Goal: Task Accomplishment & Management: Complete application form

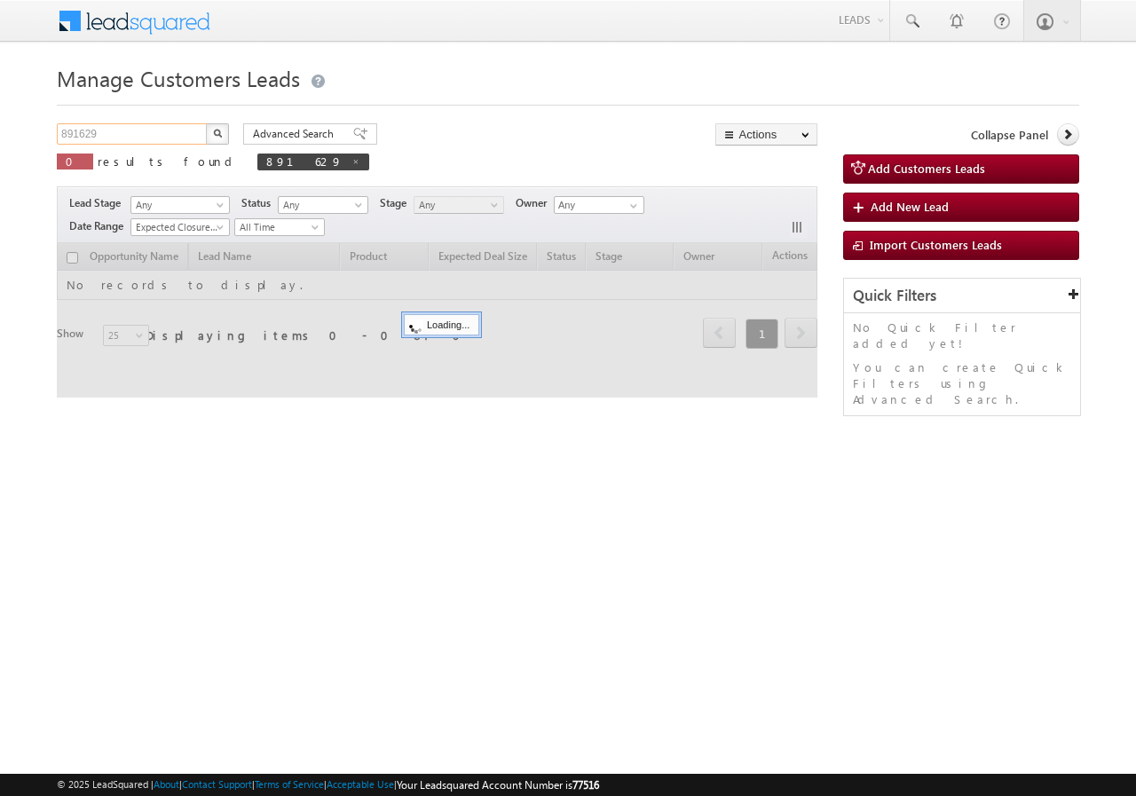
click at [123, 136] on input "891629" at bounding box center [133, 133] width 152 height 21
drag, startPoint x: 0, startPoint y: 0, endPoint x: 123, endPoint y: 136, distance: 183.5
click at [123, 136] on input "891629" at bounding box center [133, 133] width 152 height 21
paste input "738"
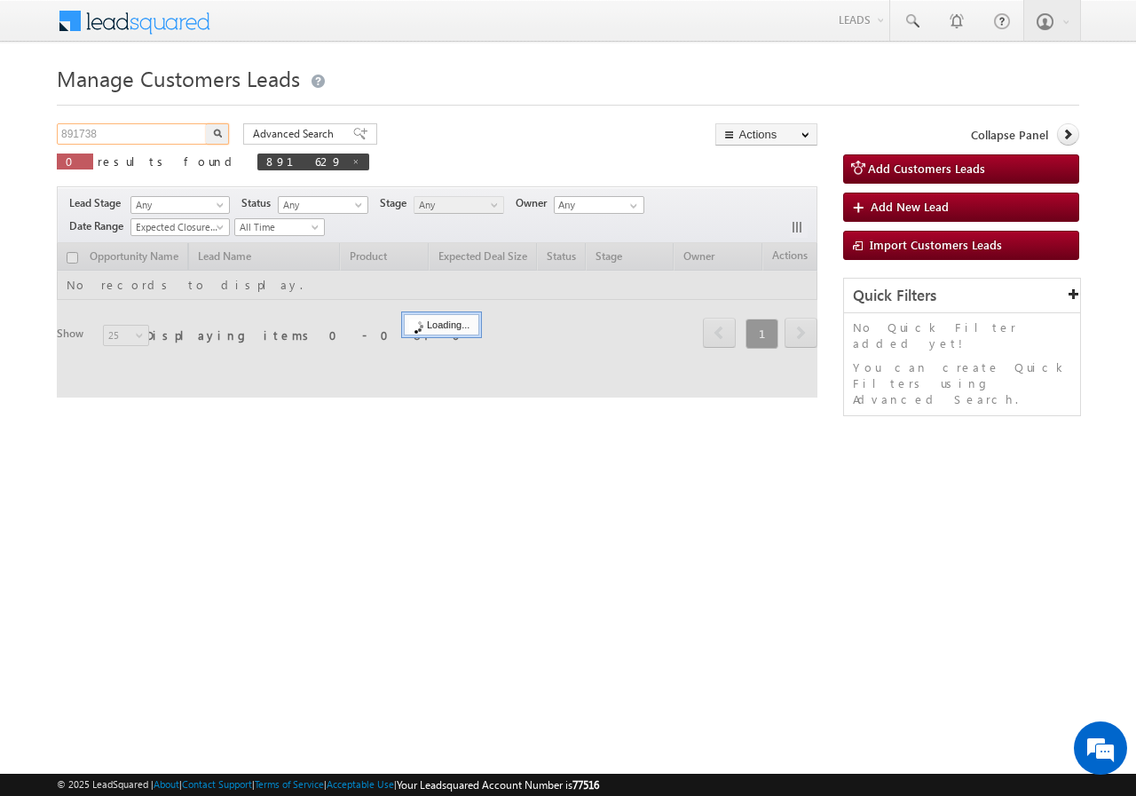
type input "891738"
click at [209, 136] on button "button" at bounding box center [217, 133] width 23 height 21
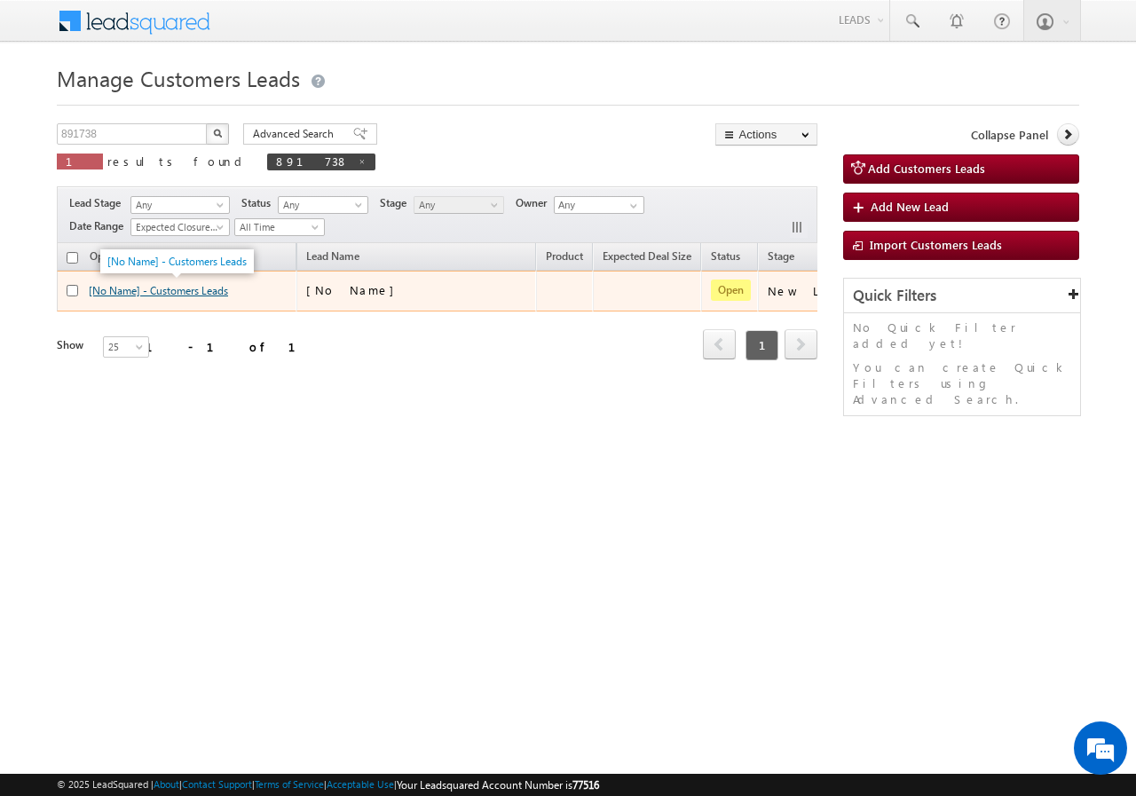
click at [130, 292] on link "[No Name] - Customers Leads" at bounding box center [158, 290] width 139 height 13
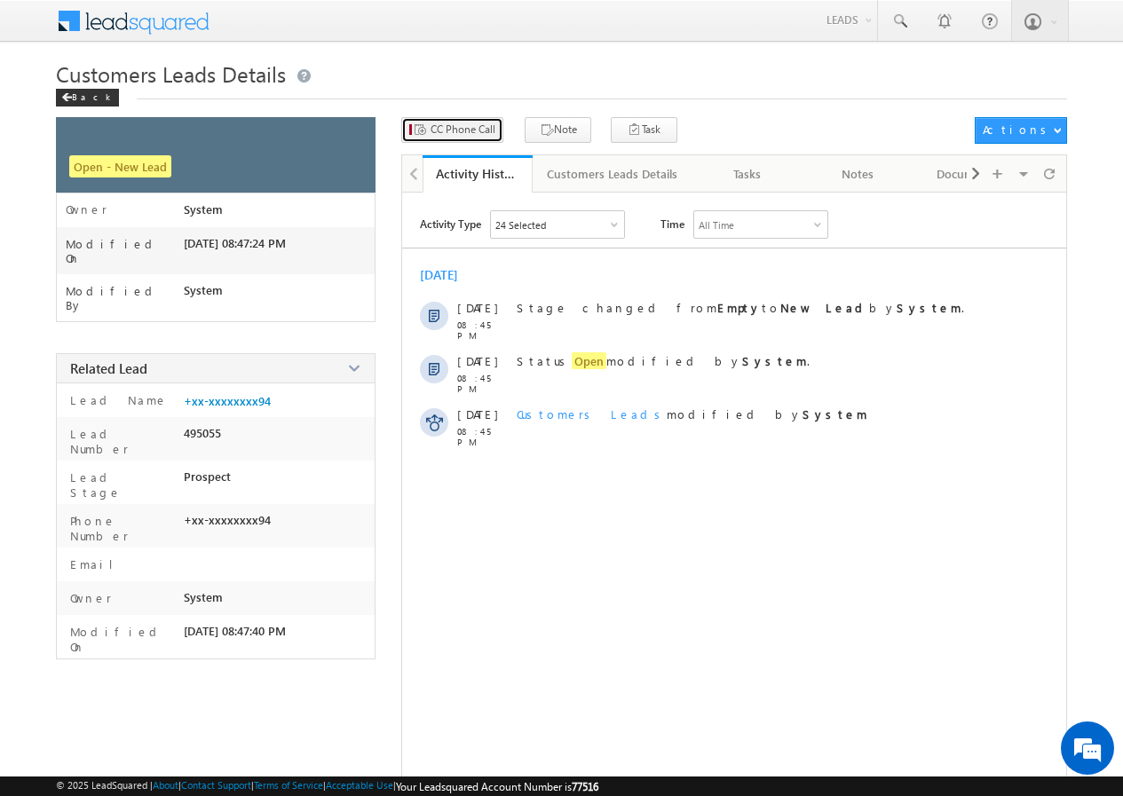
click at [454, 122] on span "CC Phone Call" at bounding box center [463, 130] width 65 height 16
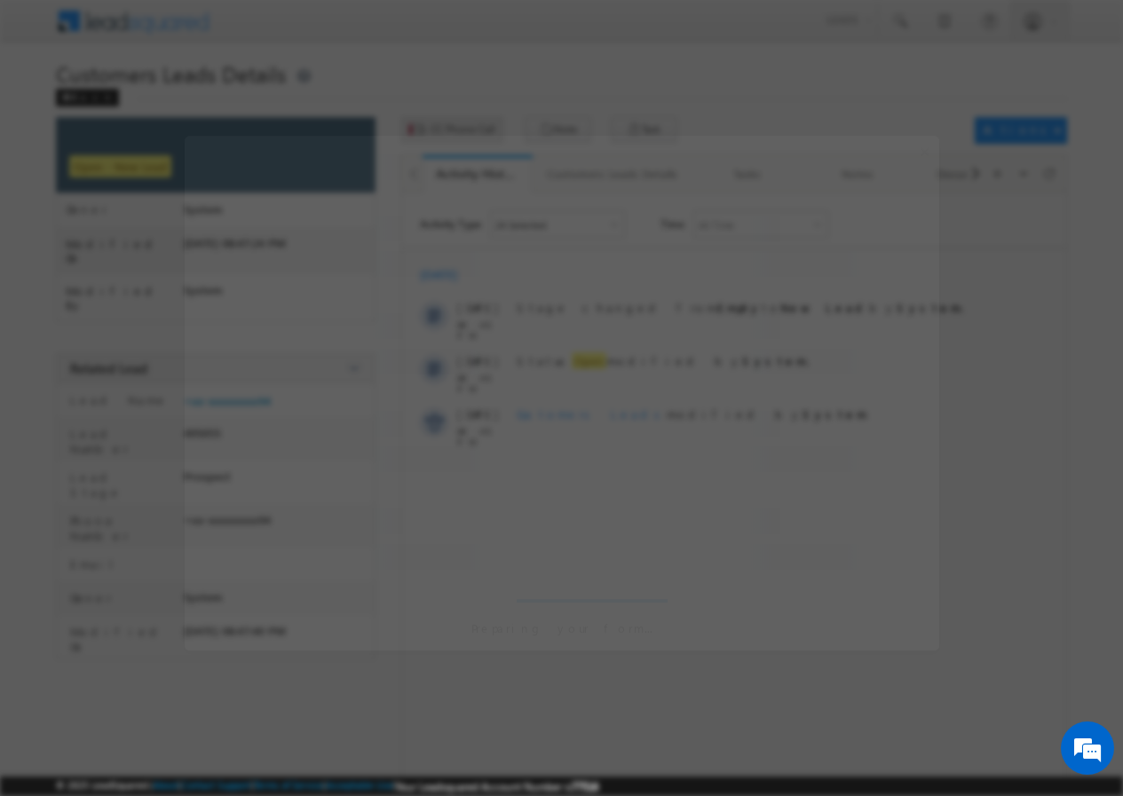
click at [454, 122] on div at bounding box center [561, 398] width 1123 height 796
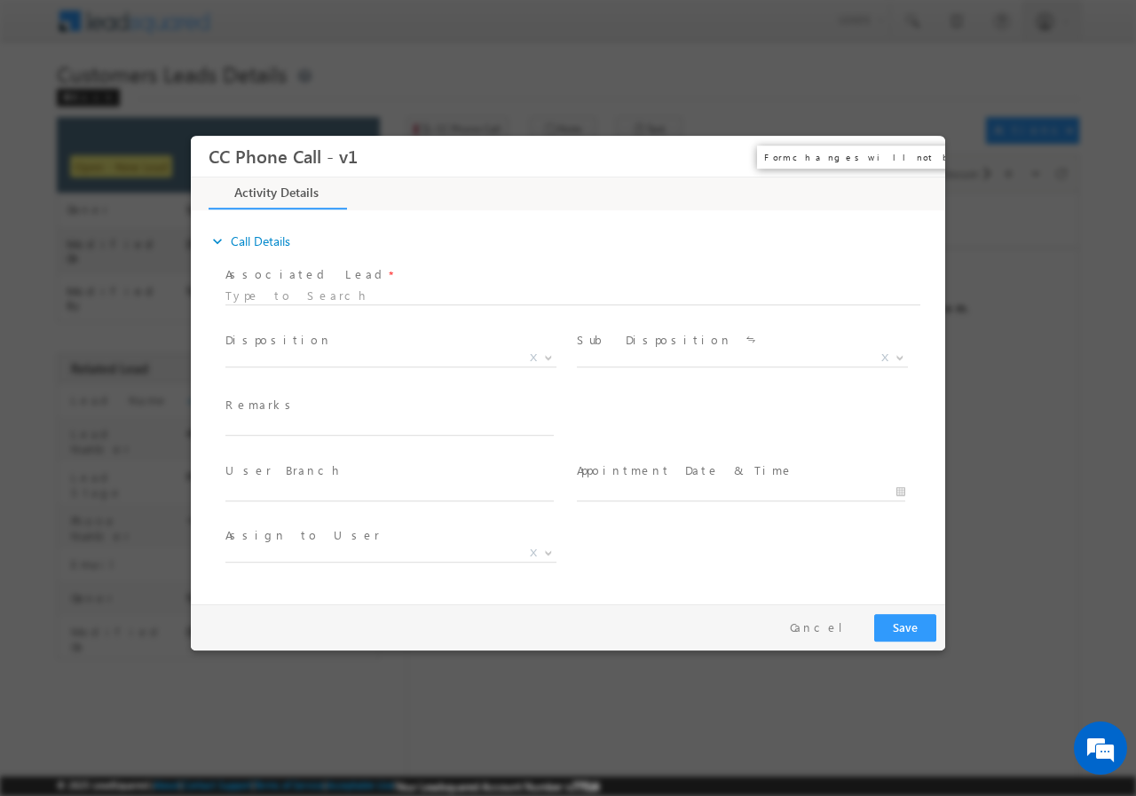
click at [917, 154] on button "×" at bounding box center [919, 155] width 30 height 33
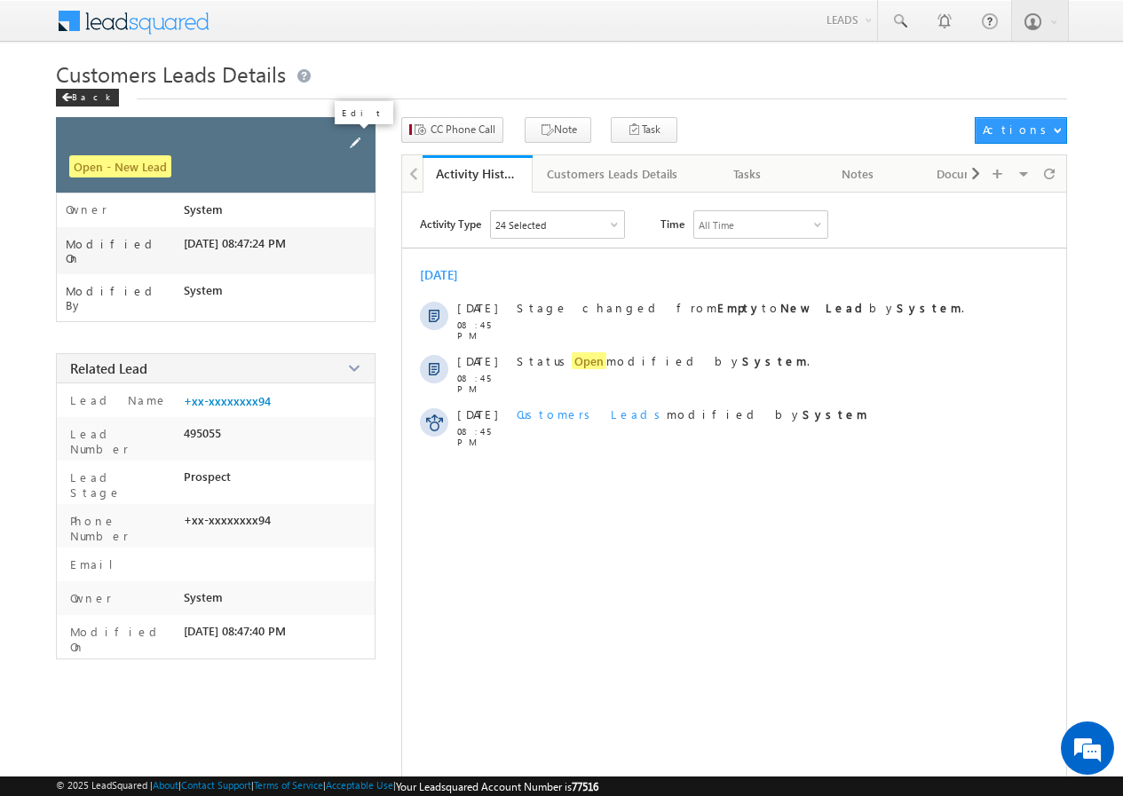
click at [358, 144] on span at bounding box center [355, 143] width 20 height 20
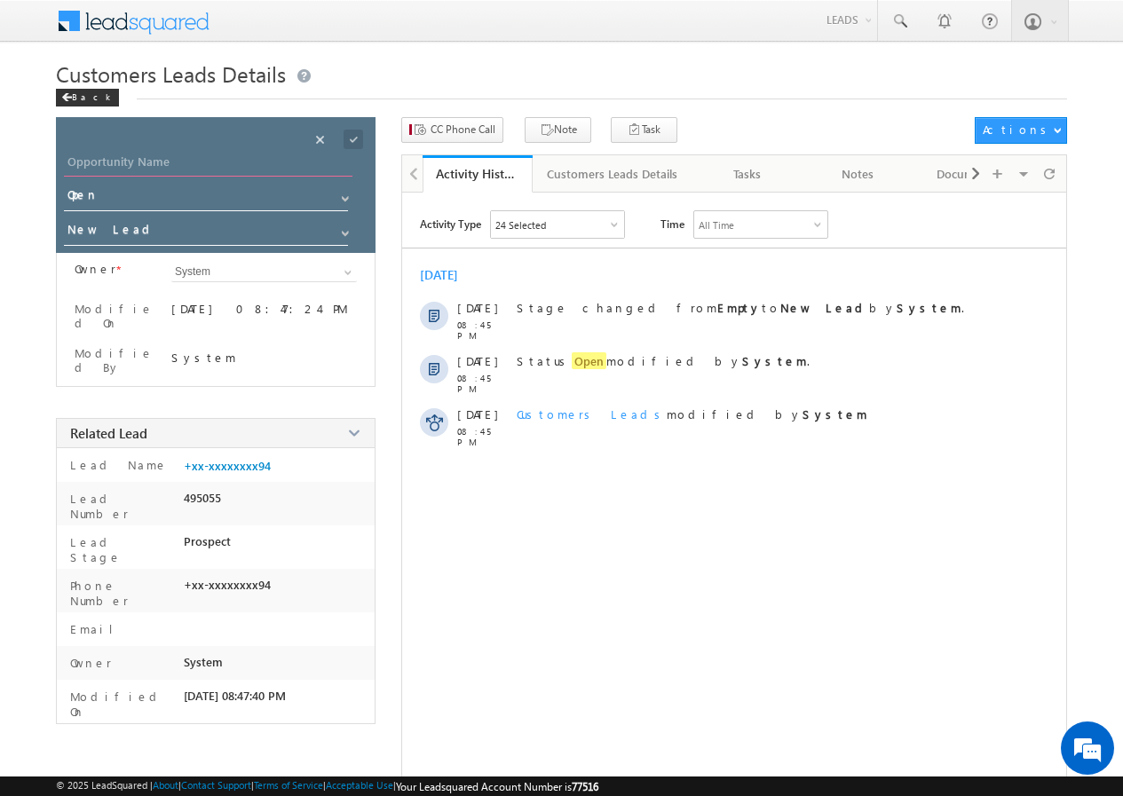
click at [174, 166] on input "Opportunity Name" at bounding box center [208, 164] width 288 height 25
paste input "[PERSON_NAME]"
type input "[PERSON_NAME]"
click at [344, 141] on span at bounding box center [354, 140] width 20 height 20
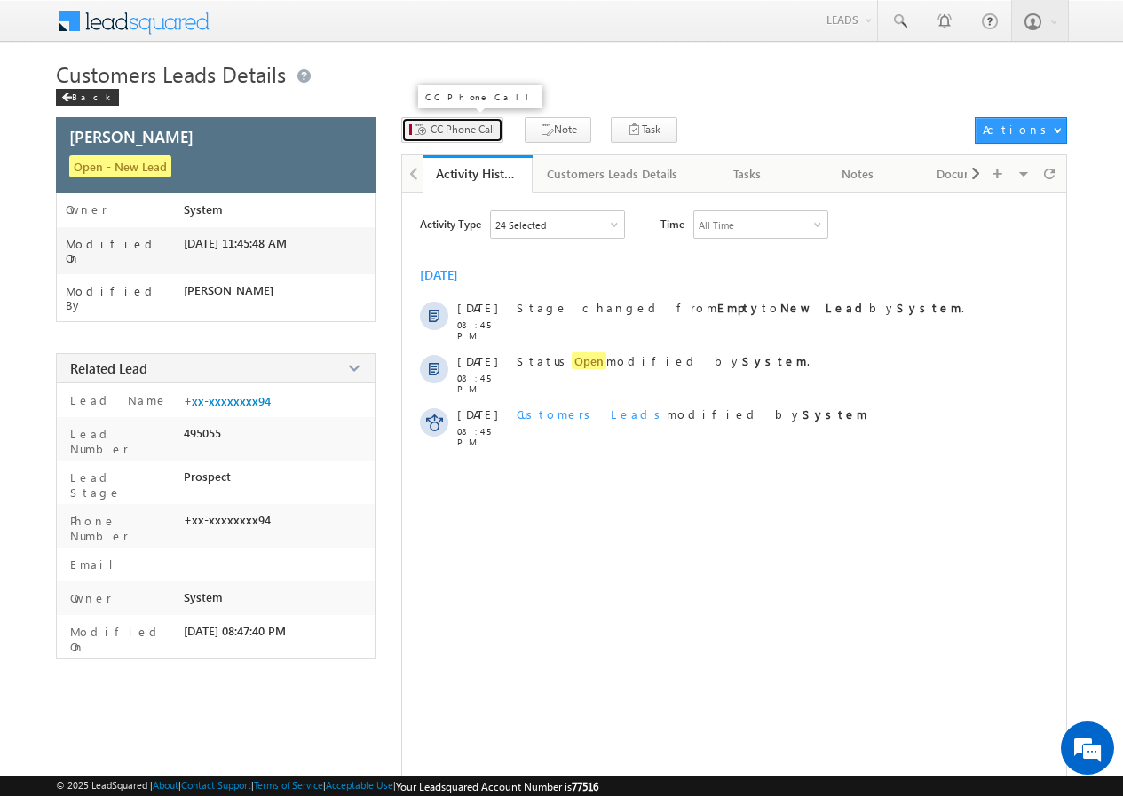
click at [460, 130] on span "CC Phone Call" at bounding box center [463, 130] width 65 height 16
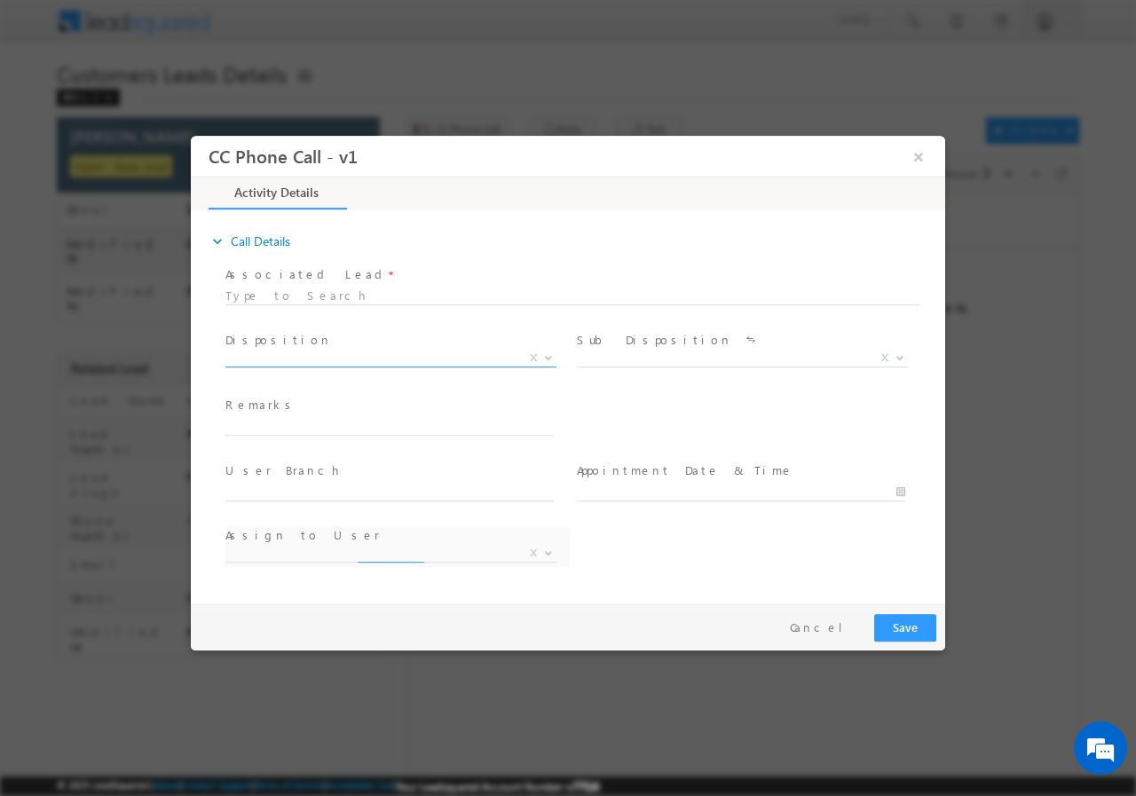
click at [304, 355] on span "X" at bounding box center [390, 358] width 331 height 18
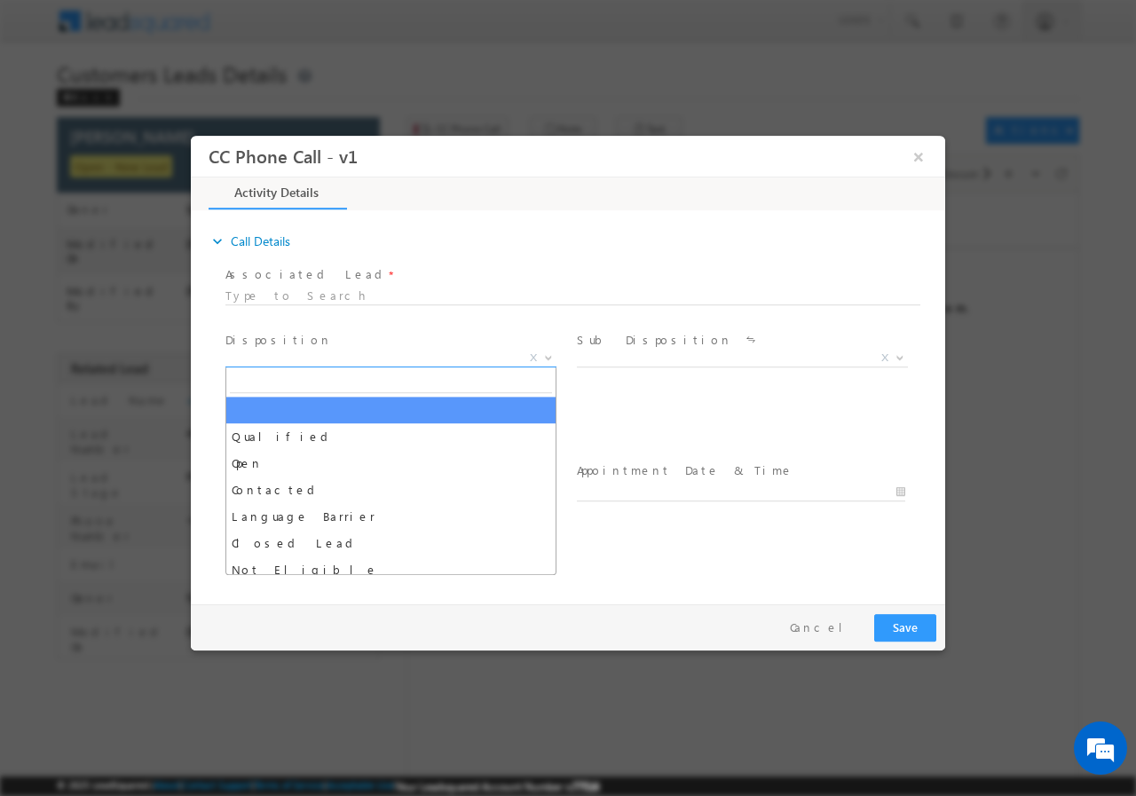
select select "Rose.Shyse+sgrl@leadsquared.com"
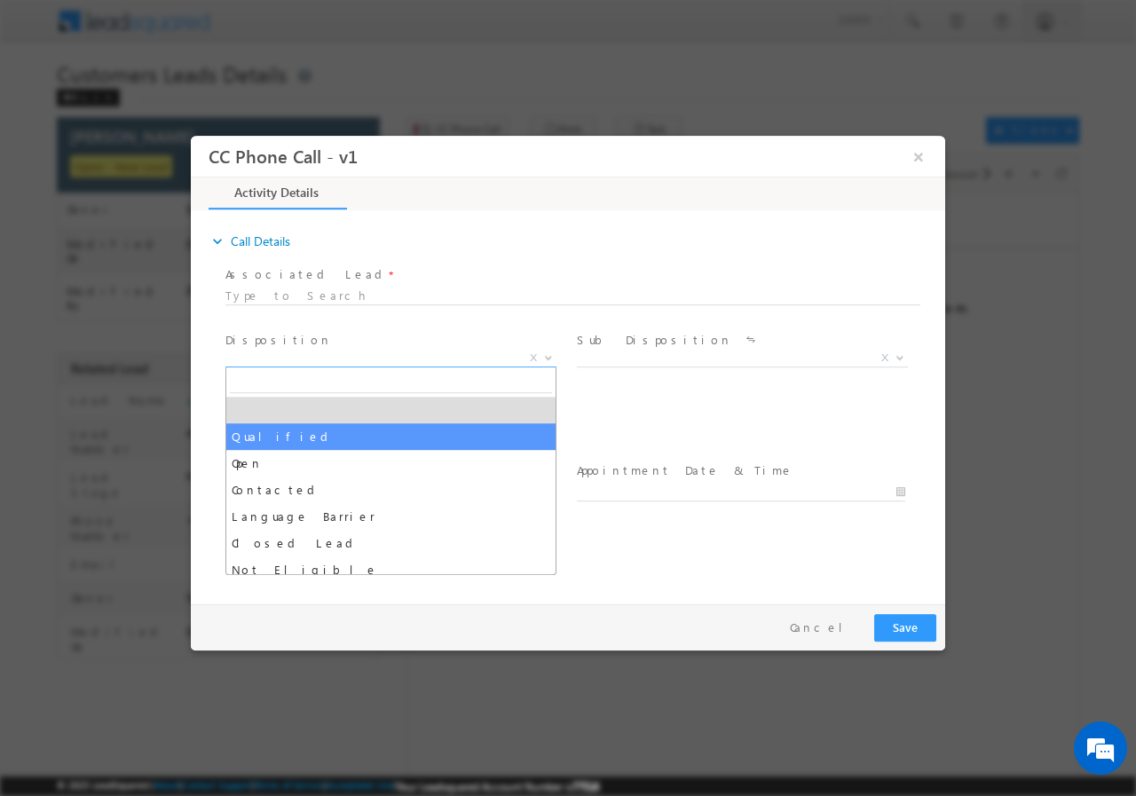
select select "Qualified"
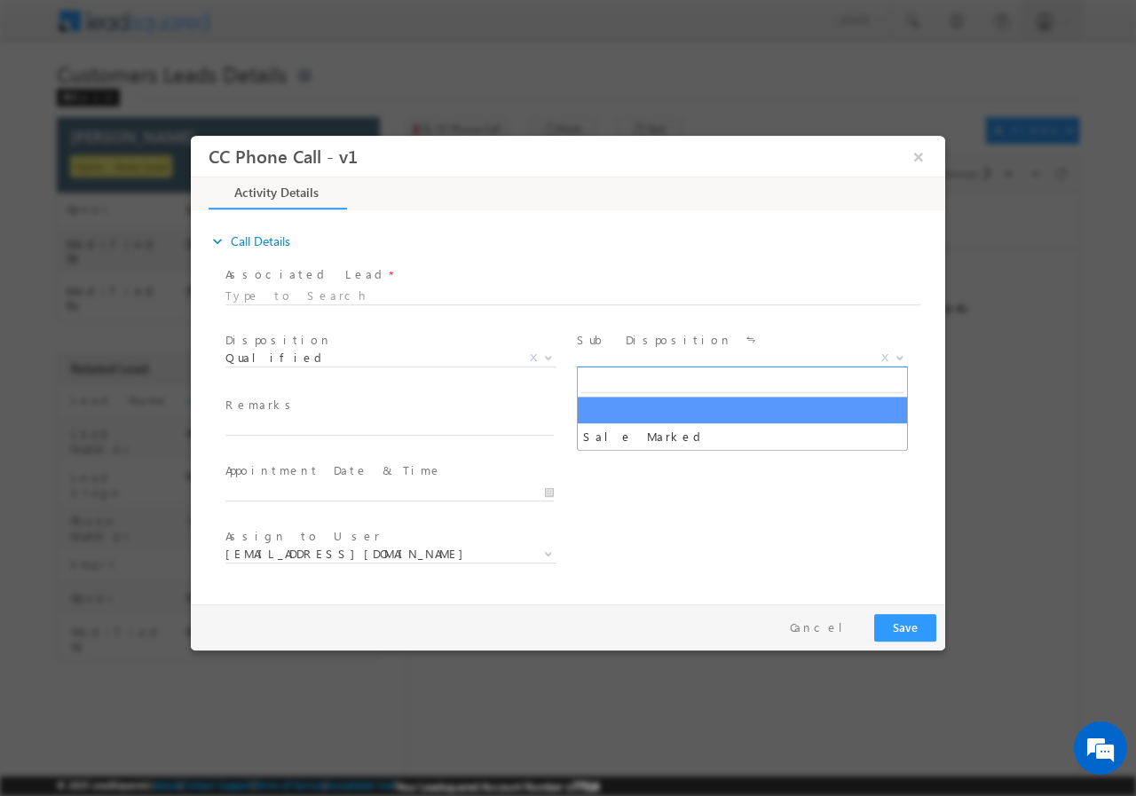
click at [613, 361] on span "X" at bounding box center [742, 358] width 331 height 18
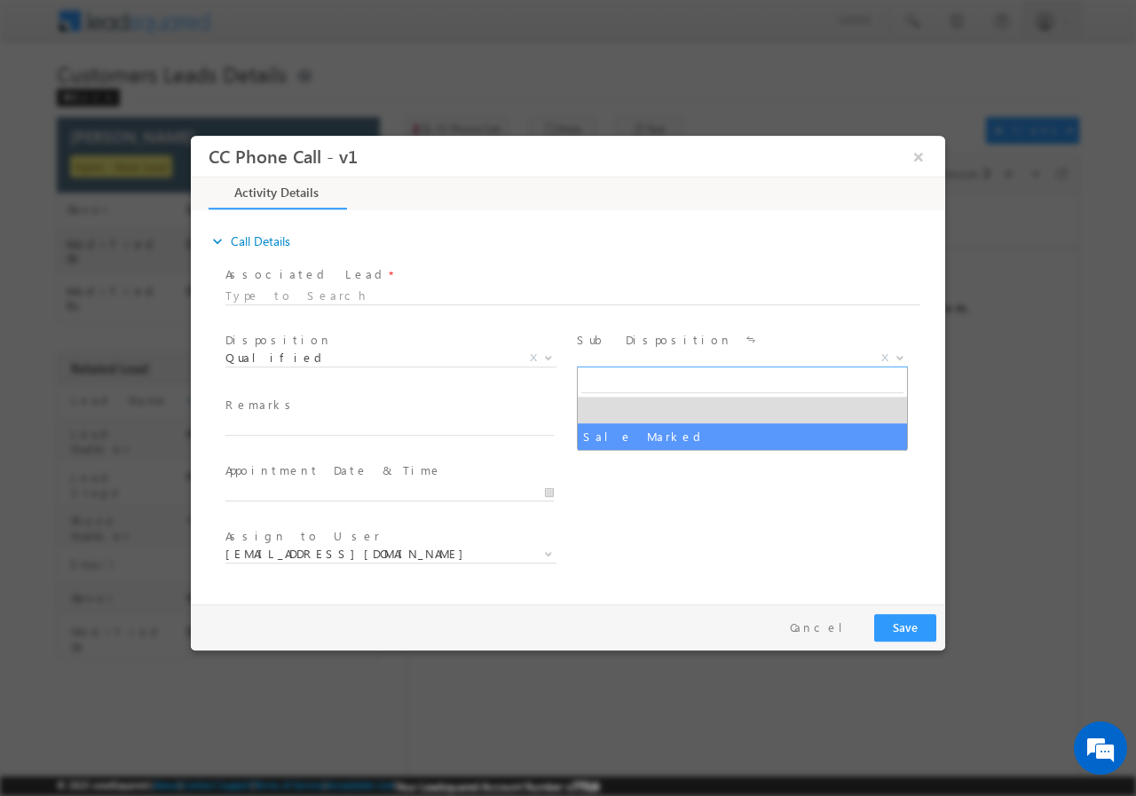
select select "Sale Marked"
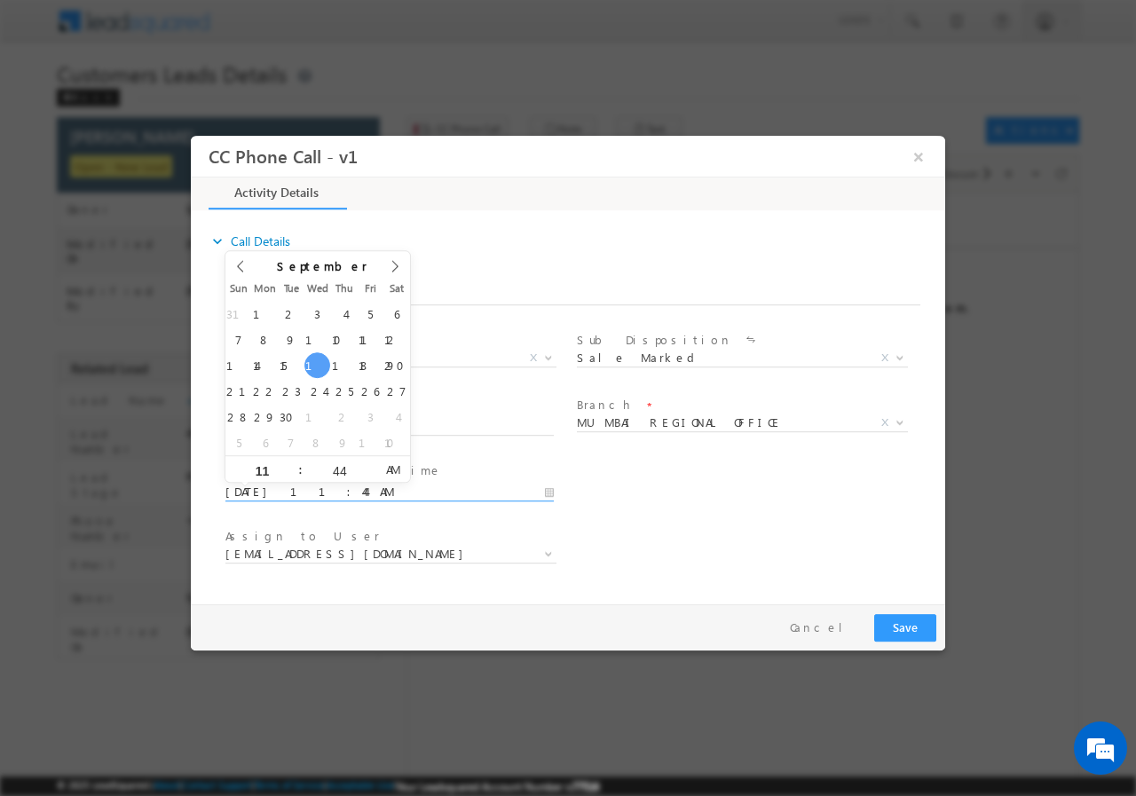
click at [343, 494] on input "09/17/2025 11:44 AM" at bounding box center [389, 492] width 328 height 18
type input "09/17/2025 12:44 PM"
type input "12"
click at [293, 460] on span at bounding box center [293, 461] width 12 height 13
type input "09/17/2025 1:44 PM"
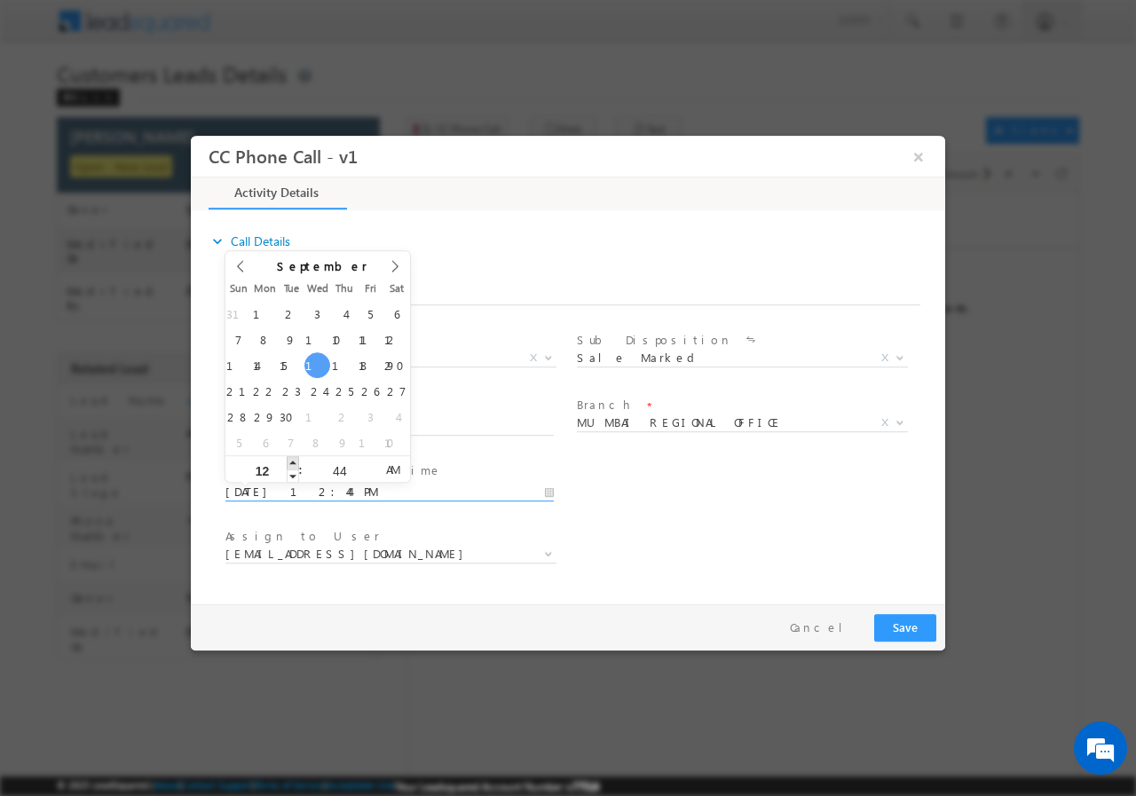
type input "01"
click at [293, 460] on span at bounding box center [293, 461] width 12 height 13
type input "09/17/2025 2:44 PM"
type input "02"
click at [293, 460] on span at bounding box center [293, 461] width 12 height 13
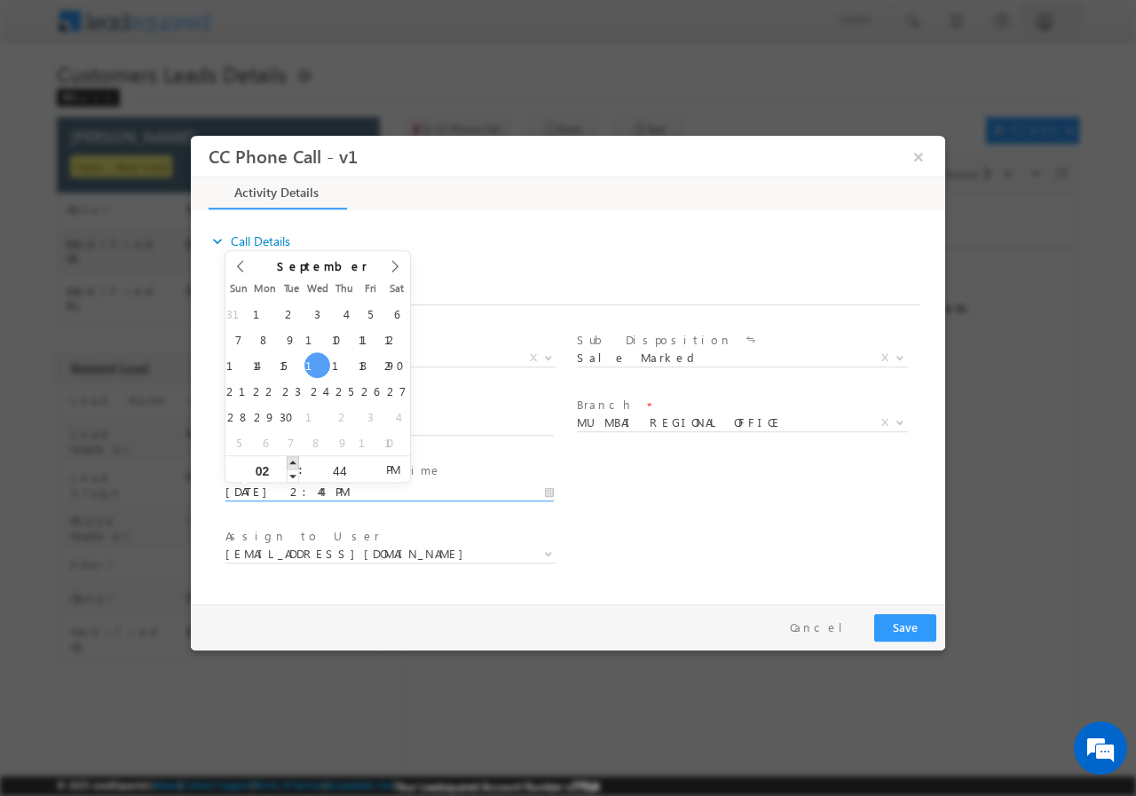
type input "09/17/2025 3:44 PM"
type input "03"
click at [293, 460] on span at bounding box center [293, 461] width 12 height 13
click at [344, 473] on input "44" at bounding box center [340, 470] width 74 height 12
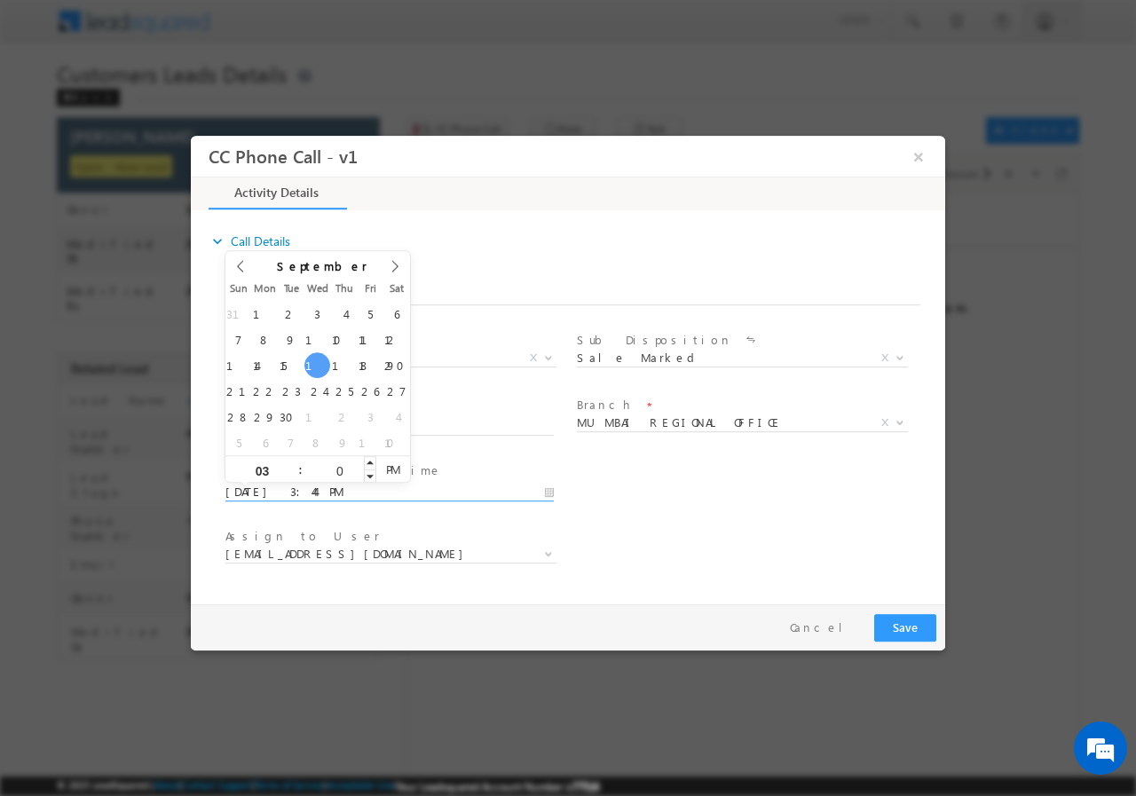
type input "00"
type input "09/17/2025 3:00 PM"
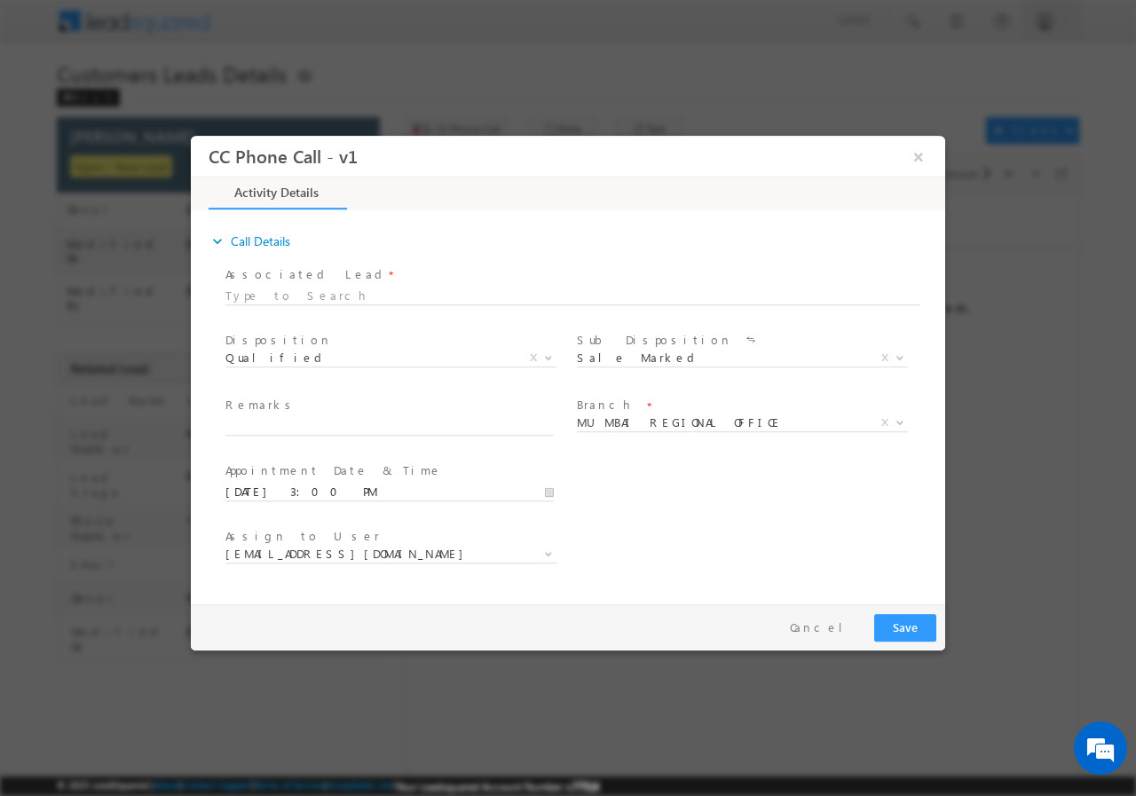
click at [629, 492] on div "User Branch * Appointment Date & Time * 09/17/2025 3:00 PM" at bounding box center [583, 490] width 723 height 66
click at [362, 425] on input "text" at bounding box center [389, 426] width 328 height 18
paste input "891738//VB Interested//Mohammed Furkan//9899403894//Flat Purchase// loan req-20…"
type input "891738//VB Interested//Mohammed Furkan//9899403894//Flat Purchase// loan req-20…"
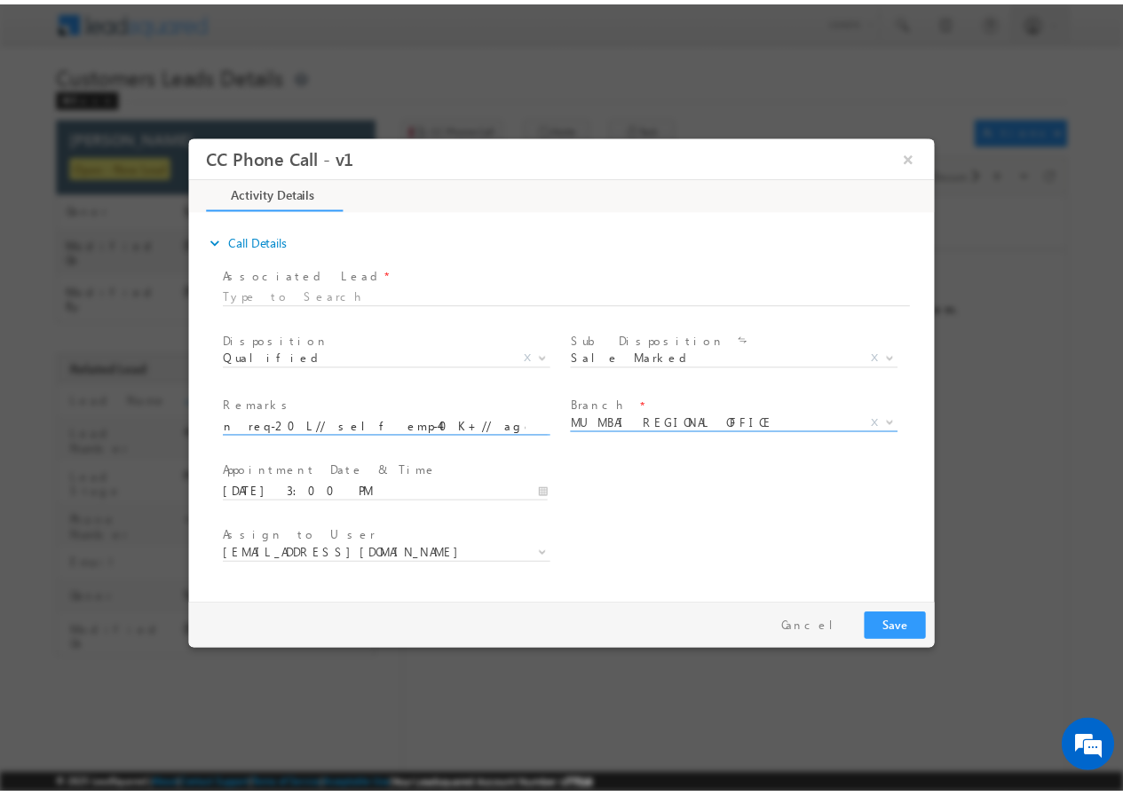
scroll to position [0, 0]
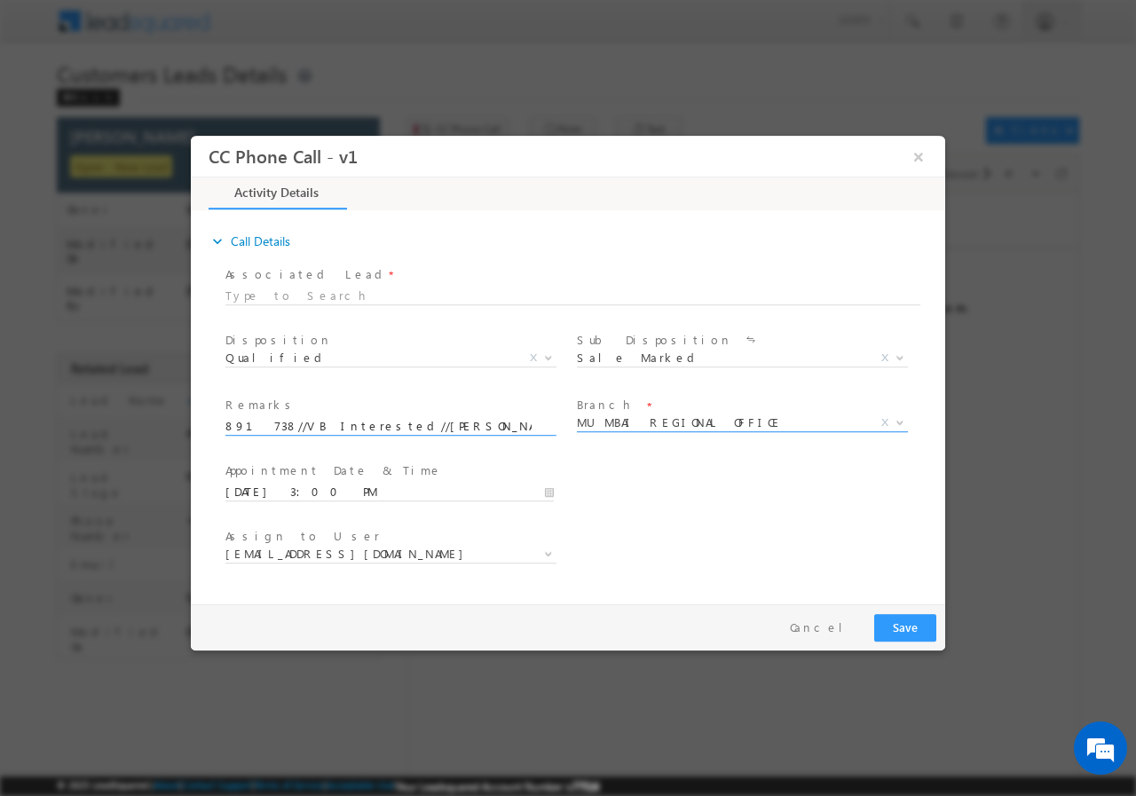
click at [685, 421] on span "MUMBAI REGIONAL OFFICE" at bounding box center [721, 422] width 288 height 16
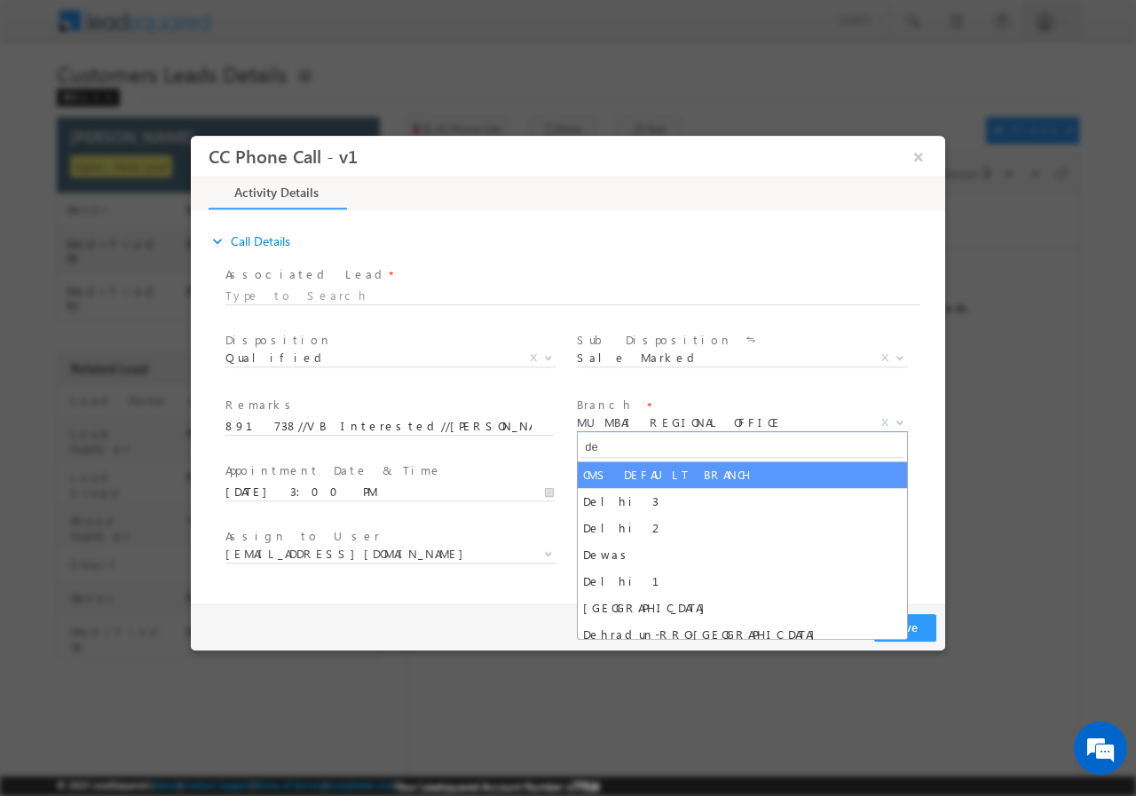
type input "de"
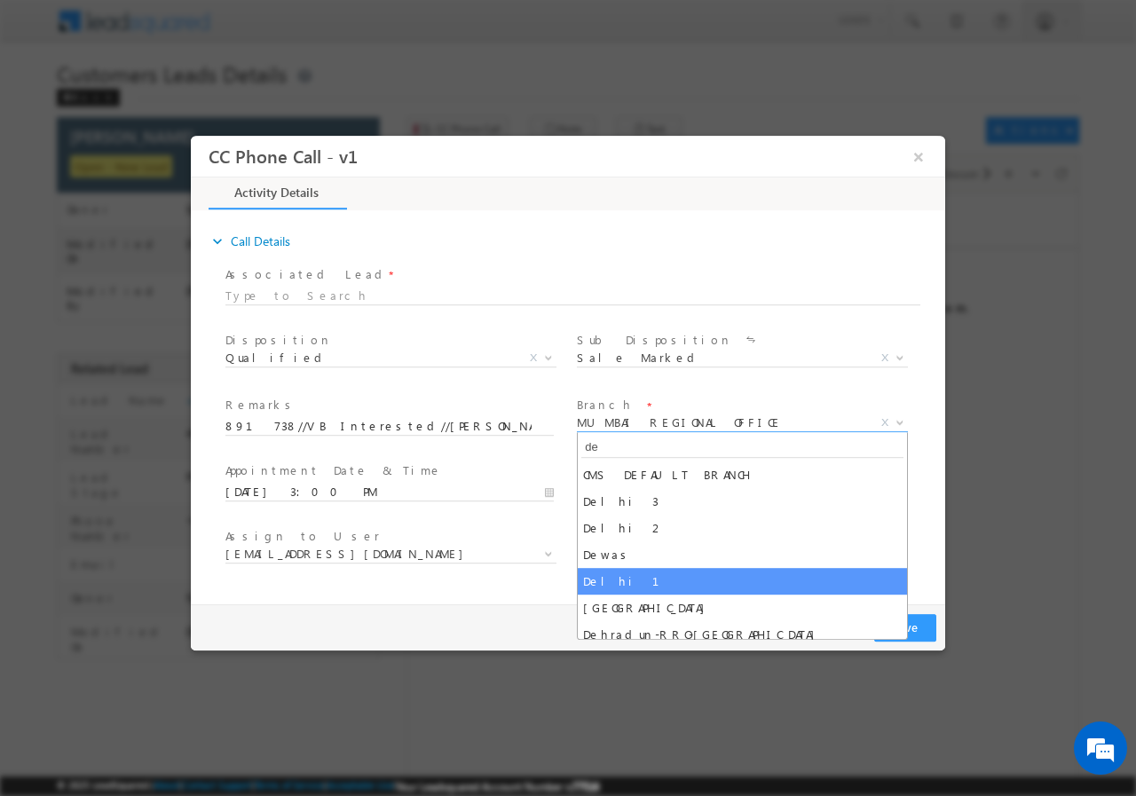
select select "Delhi 1"
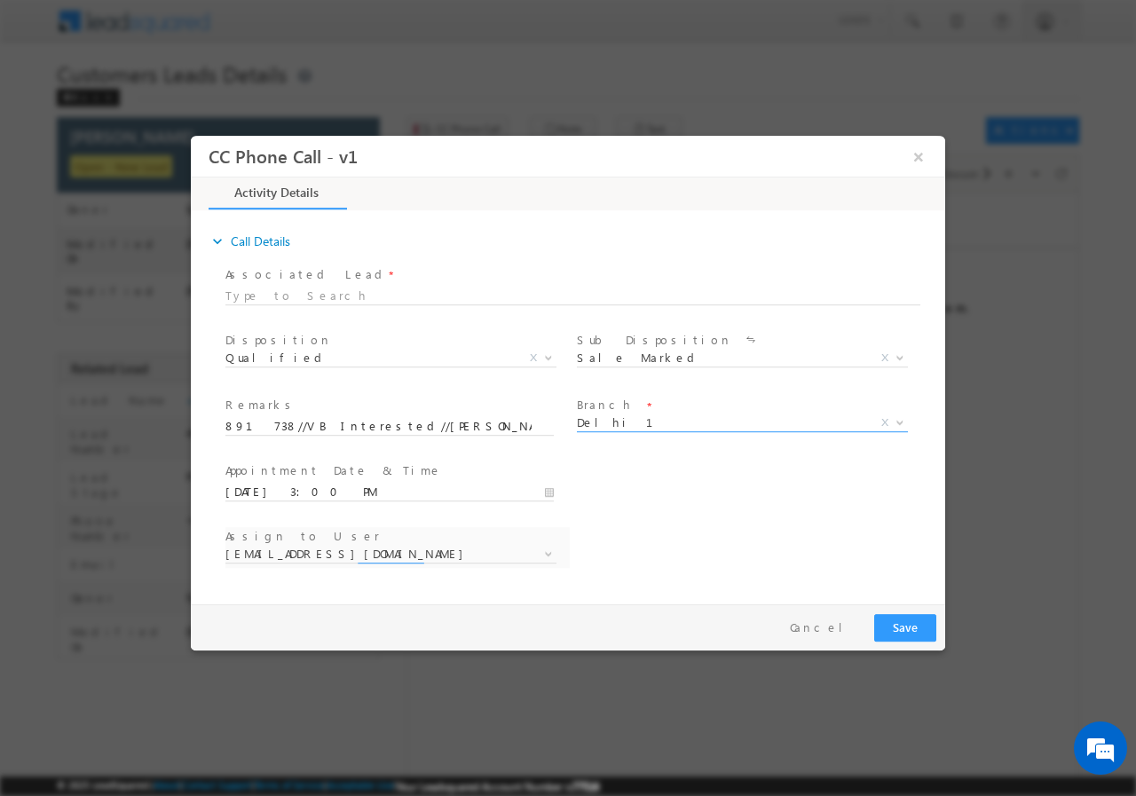
select select "dharm.yadav@sgrlimited.in"
click at [437, 549] on span "dharm.yadav@sgrlimited.in" at bounding box center [369, 553] width 288 height 16
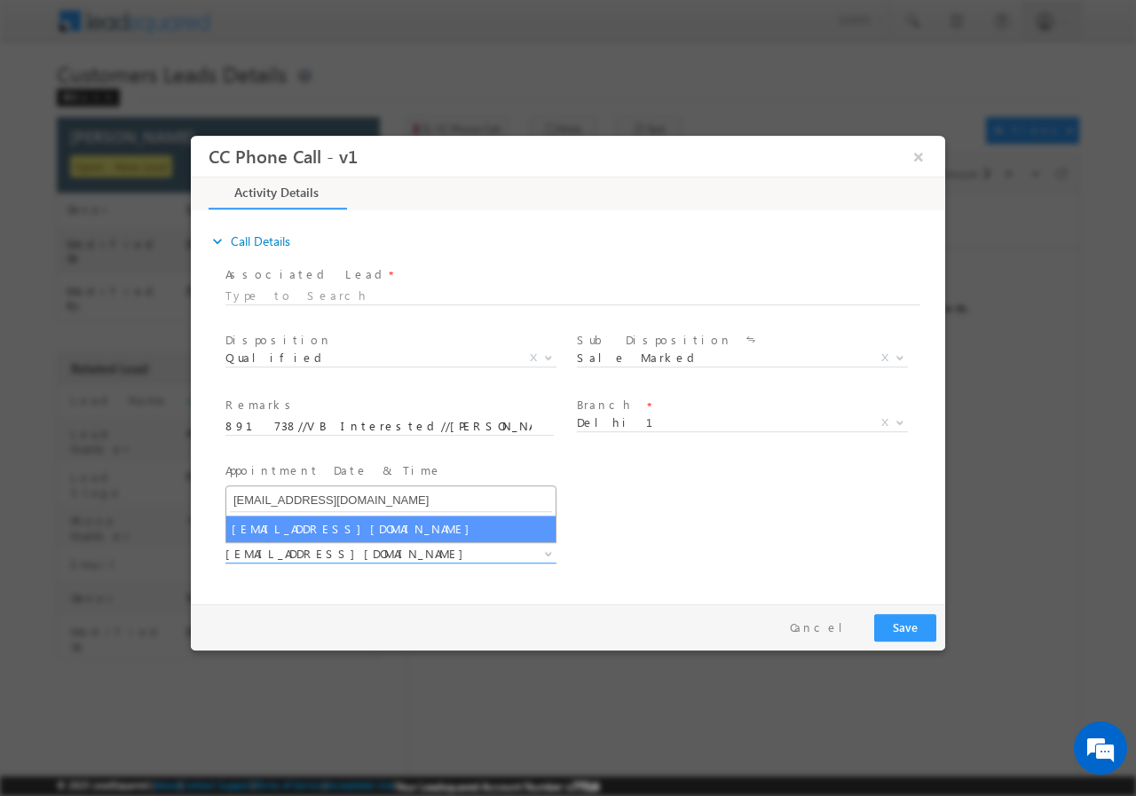
type input "rana.singh@sgrlimited.in"
select select "rana.singh@sgrlimited.in"
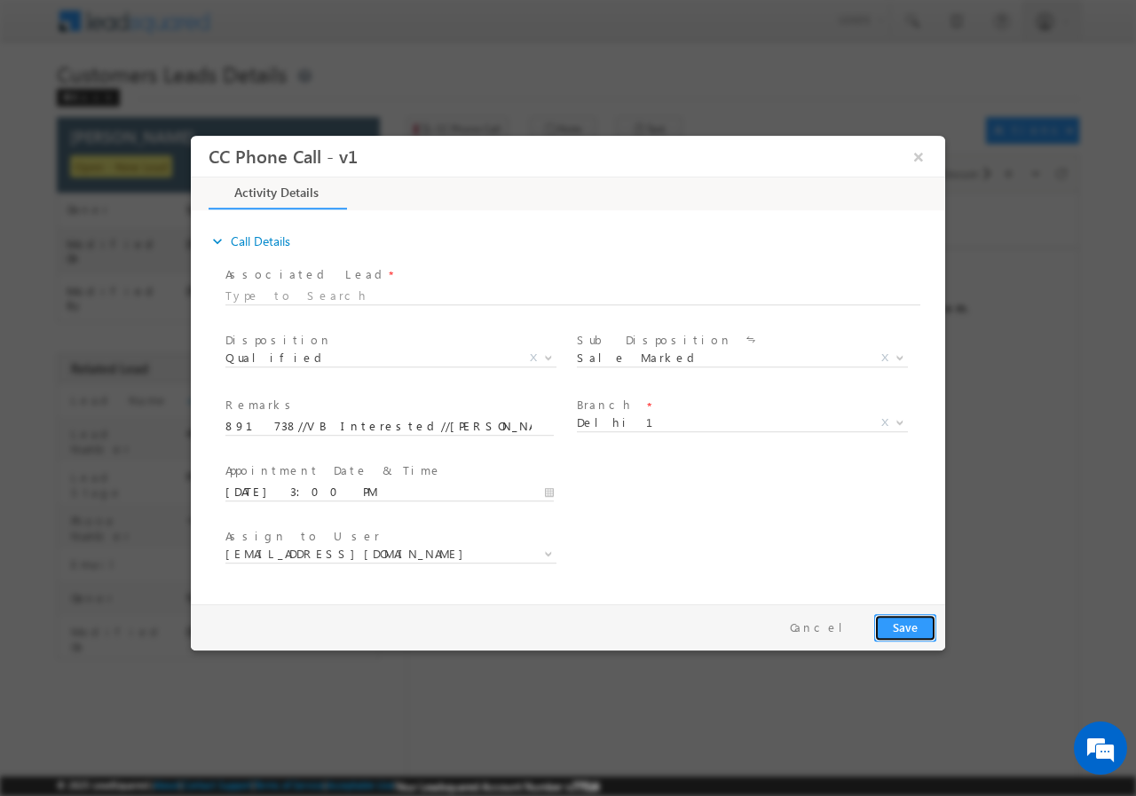
click at [906, 628] on button "Save" at bounding box center [905, 627] width 62 height 28
click at [918, 157] on button "×" at bounding box center [919, 155] width 30 height 33
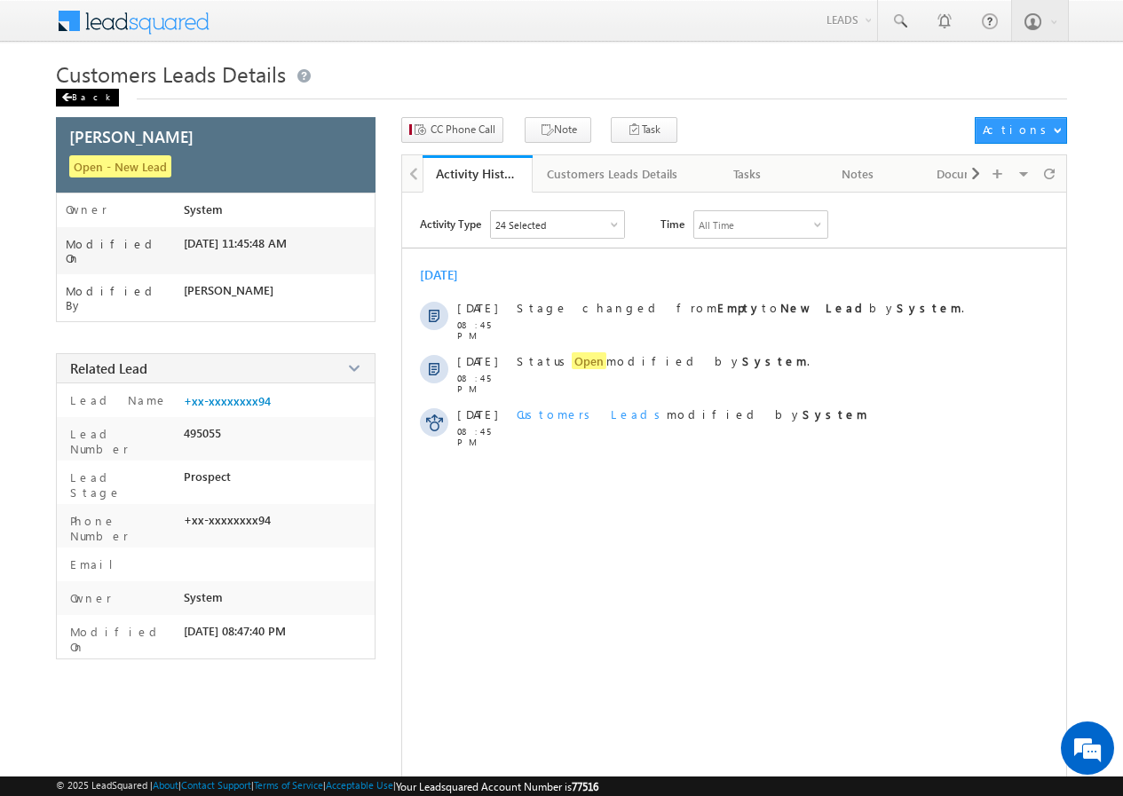
click at [82, 95] on div "Back" at bounding box center [87, 98] width 63 height 18
